Goal: Use online tool/utility

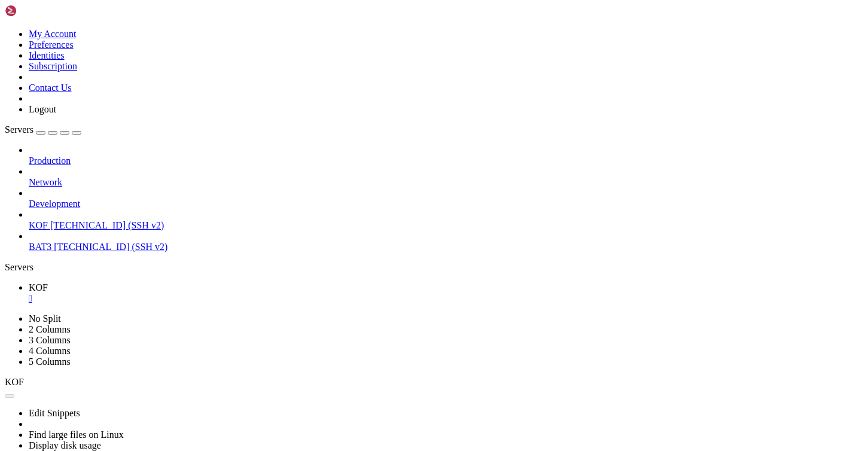
scroll to position [487, 0]
